Goal: Navigation & Orientation: Find specific page/section

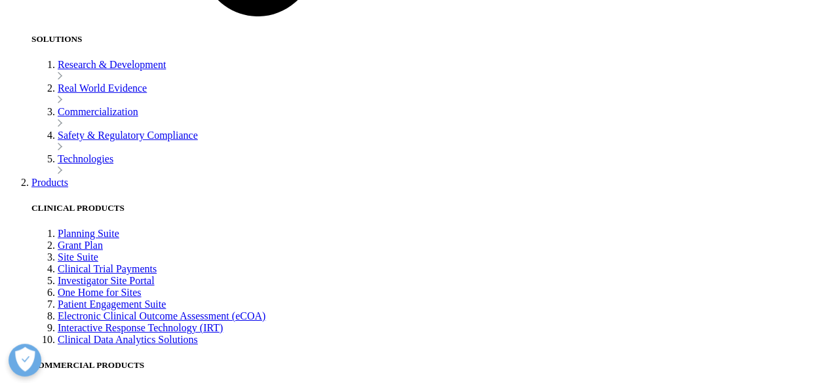
scroll to position [1801, 0]
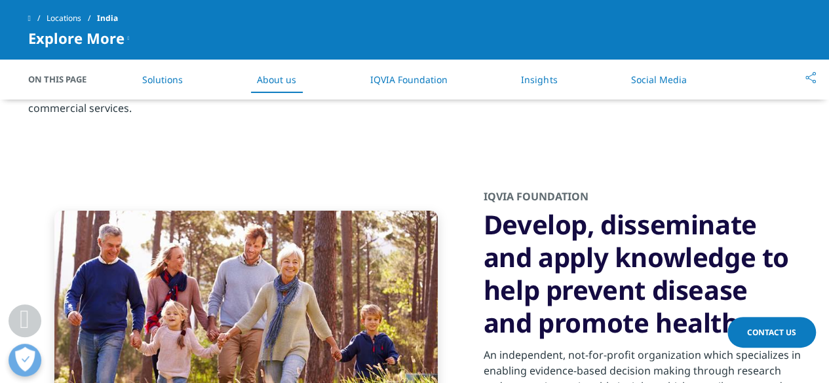
scroll to position [1277, 0]
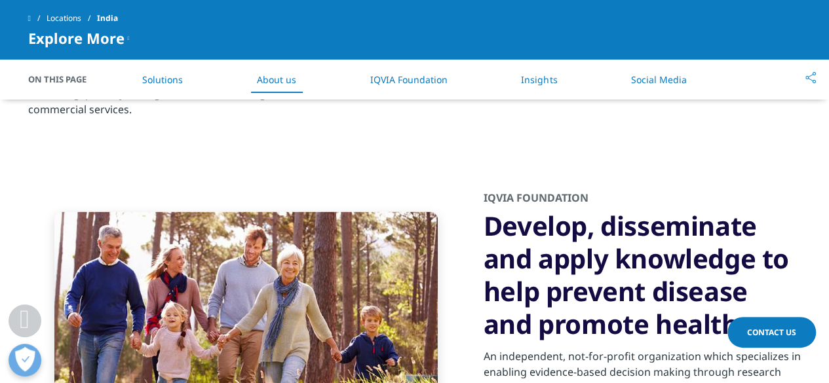
click at [385, 86] on li "IQVIA Foundation" at bounding box center [408, 79] width 104 height 39
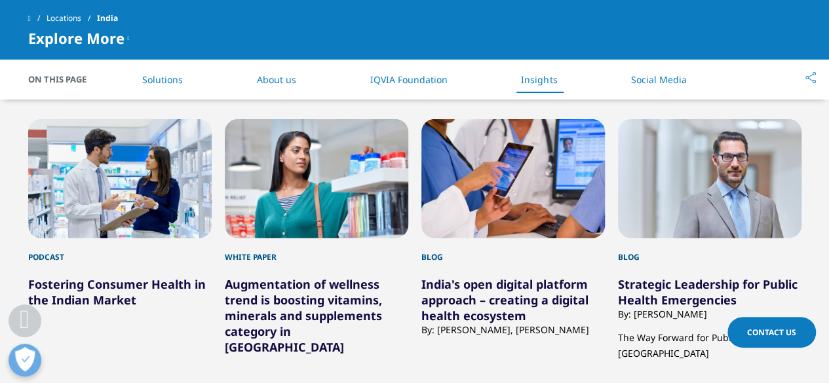
scroll to position [1794, 0]
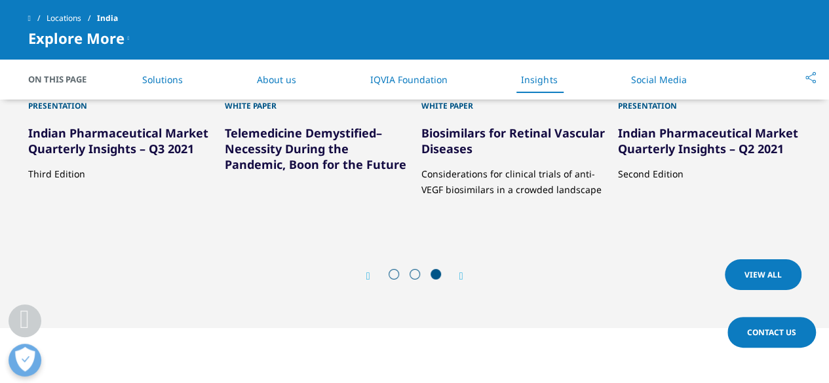
scroll to position [2122, 0]
